Goal: Task Accomplishment & Management: Complete application form

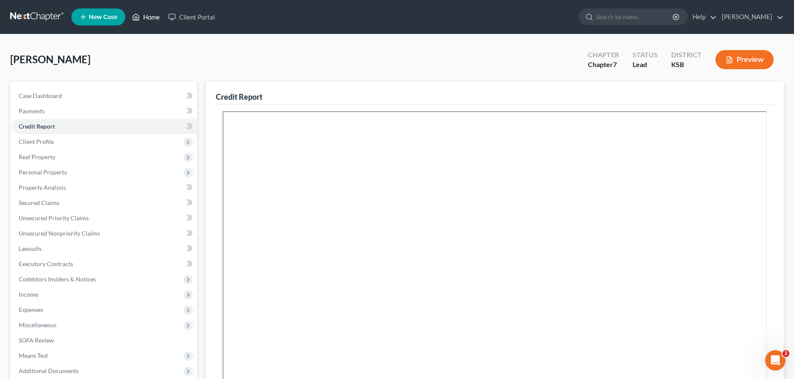
click at [148, 17] on link "Home" at bounding box center [146, 16] width 36 height 15
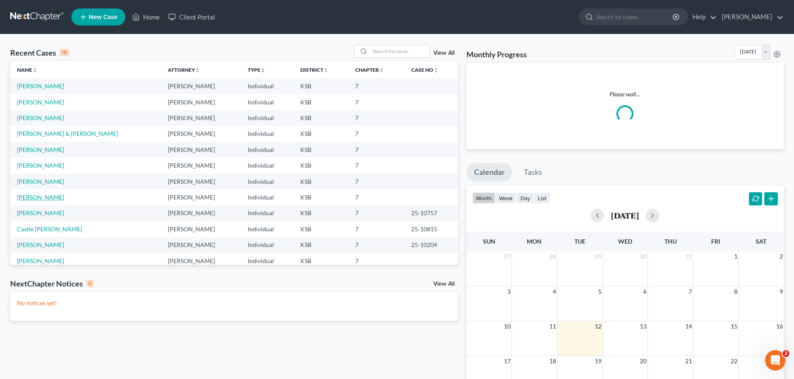
click at [37, 197] on link "[PERSON_NAME]" at bounding box center [40, 197] width 47 height 7
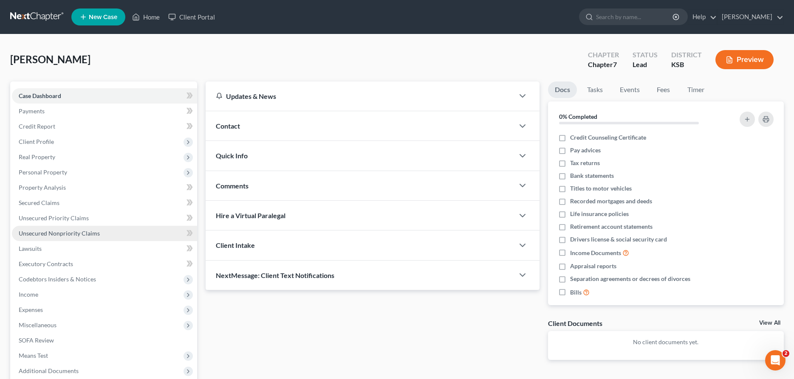
click at [59, 235] on span "Unsecured Nonpriority Claims" at bounding box center [59, 233] width 81 height 7
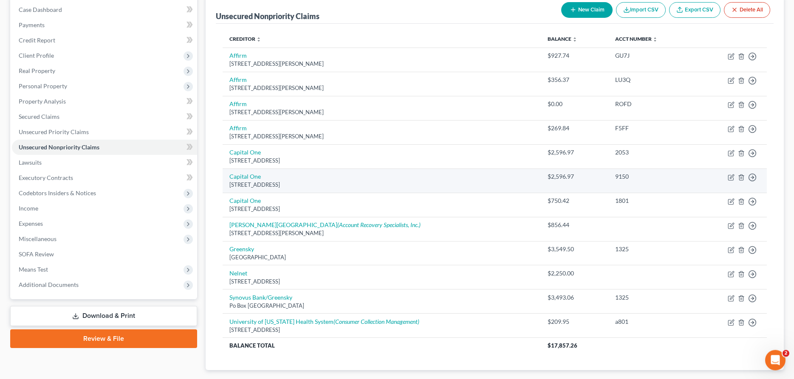
scroll to position [87, 0]
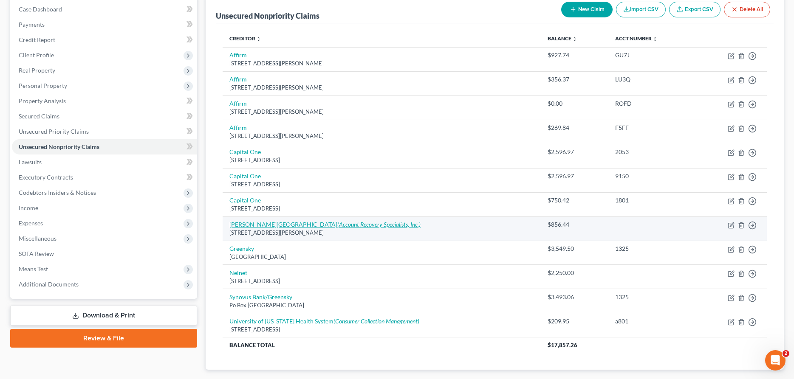
click at [256, 223] on link "[PERSON_NAME] Hospital (Account Recovery Specialists, Inc.)" at bounding box center [324, 224] width 191 height 7
select select "17"
select select "9"
select select "0"
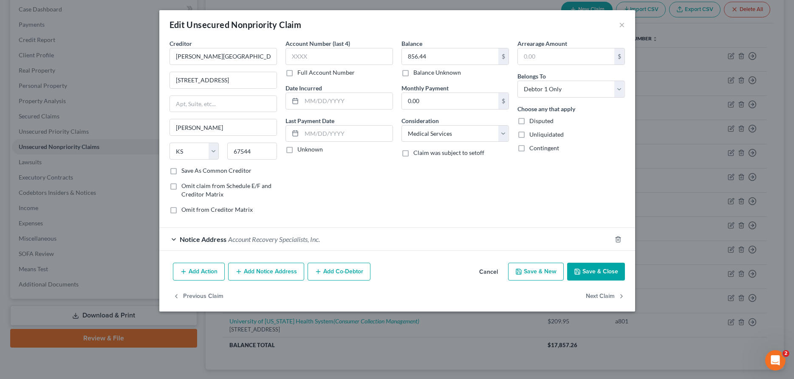
click at [287, 271] on button "Add Notice Address" at bounding box center [266, 272] width 76 height 18
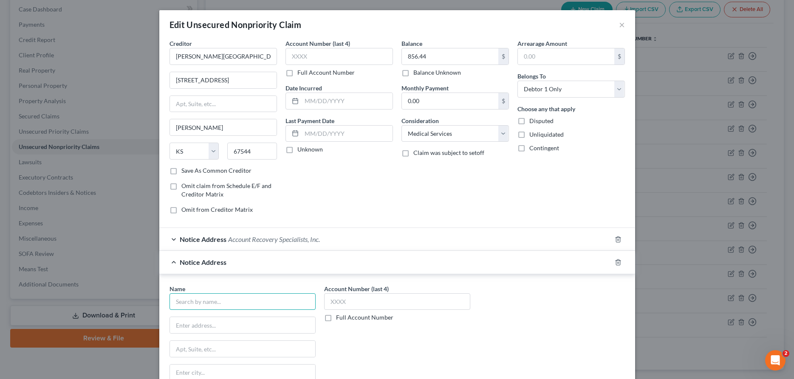
click at [294, 307] on input "text" at bounding box center [242, 301] width 146 height 17
type input "[PERSON_NAME]"
type input "Po Box 4069"
type input "Wichita"
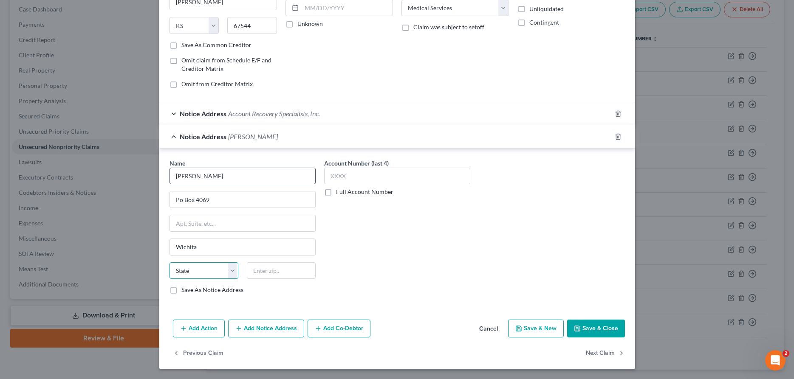
select select "17"
type input "67204"
click at [602, 332] on button "Save & Close" at bounding box center [596, 329] width 58 height 18
